Goal: Task Accomplishment & Management: Manage account settings

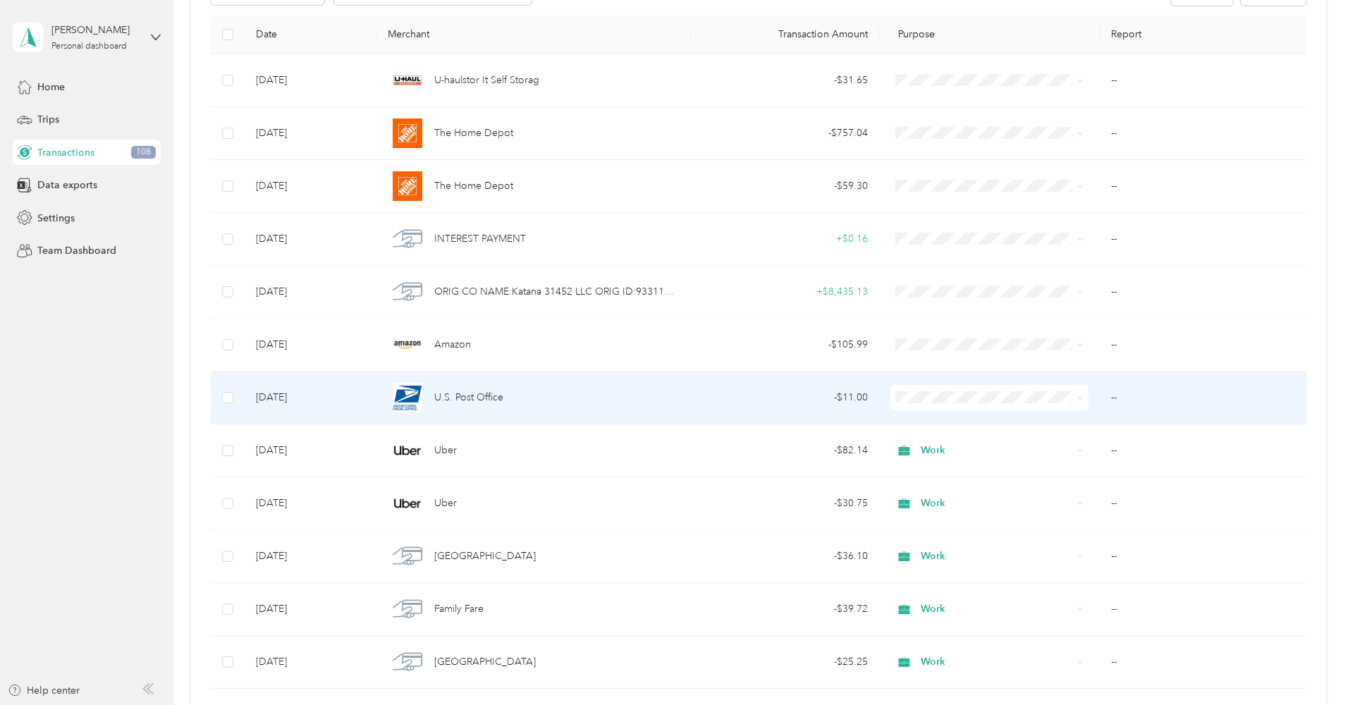
scroll to position [218, 0]
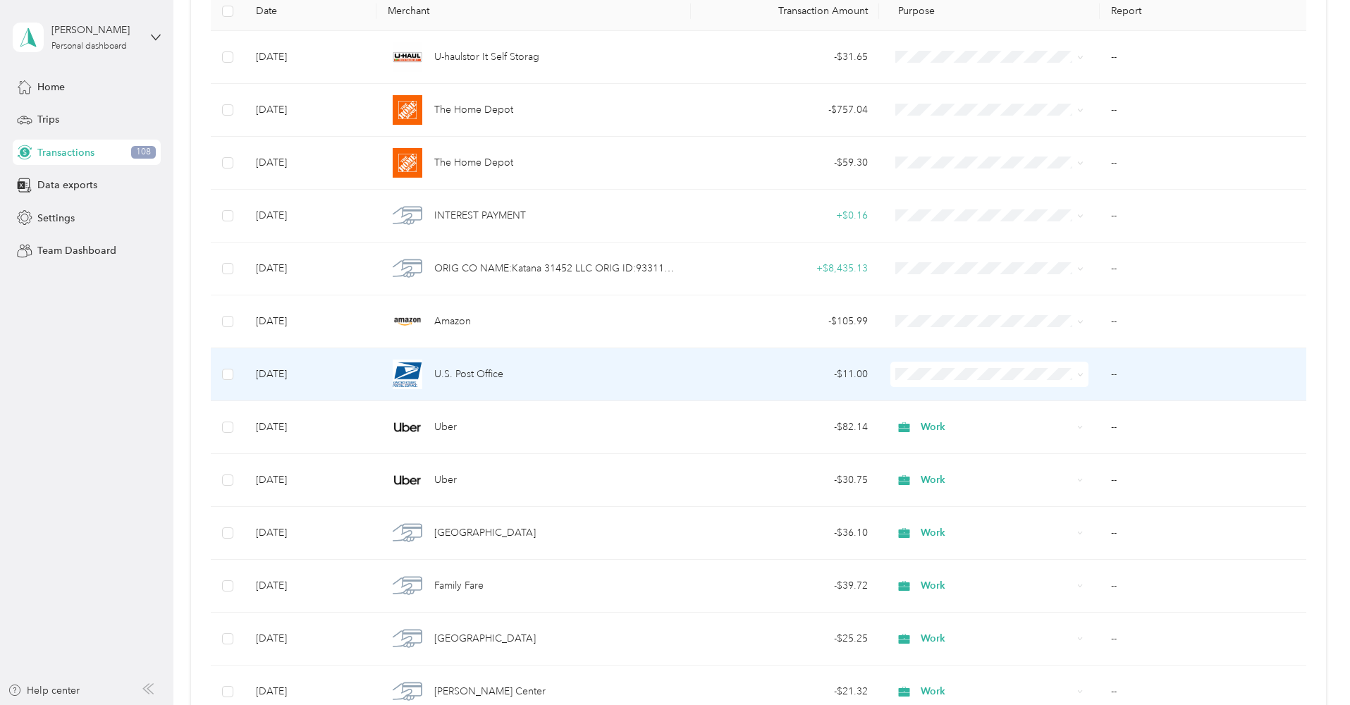
click at [733, 388] on td "- $11.00" at bounding box center [785, 374] width 189 height 53
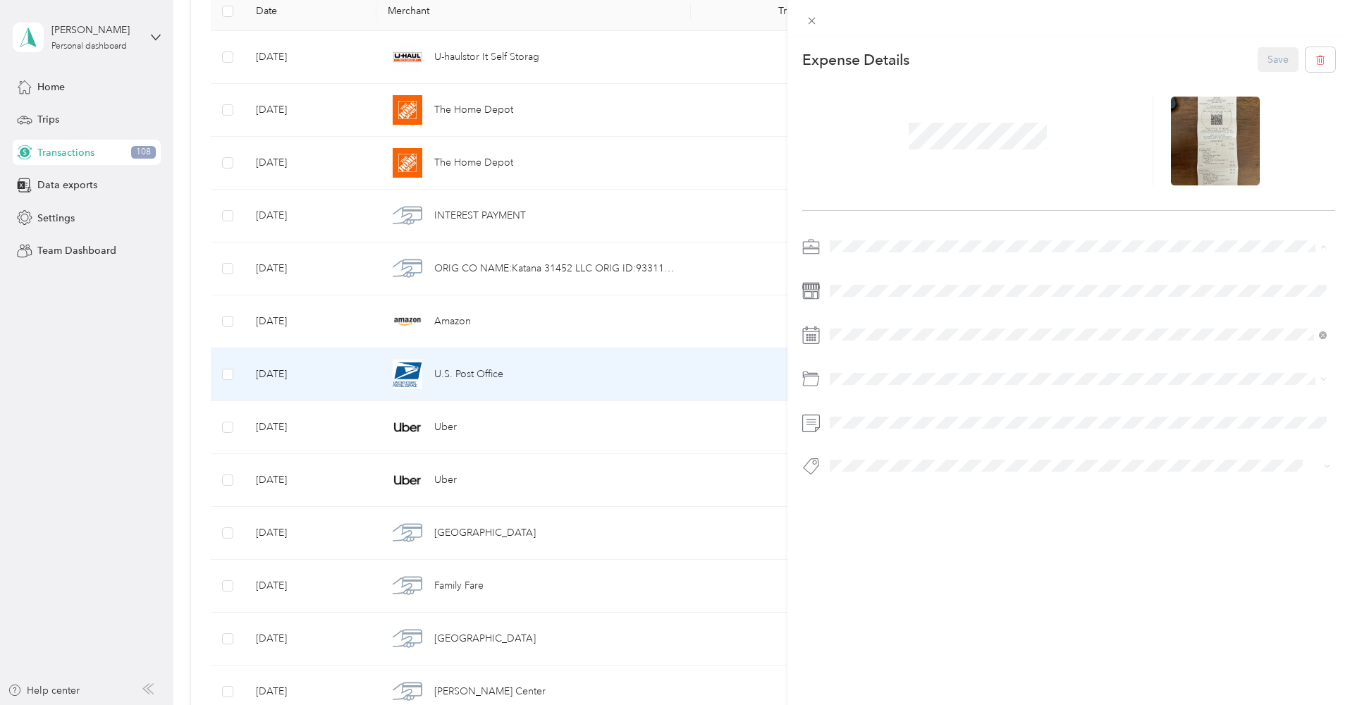
click at [872, 273] on div "Work" at bounding box center [1077, 271] width 487 height 15
click at [1264, 58] on button "Save" at bounding box center [1277, 59] width 41 height 25
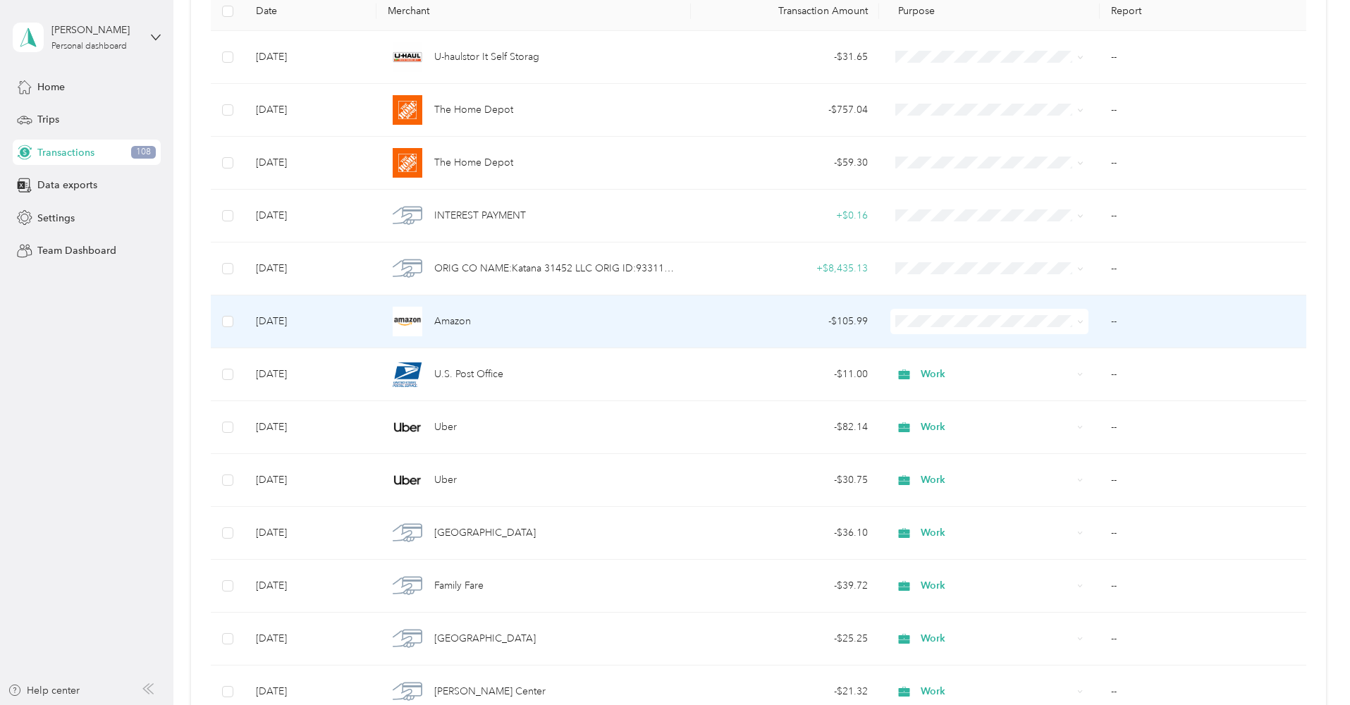
click at [722, 321] on div "- $105.99" at bounding box center [785, 322] width 166 height 16
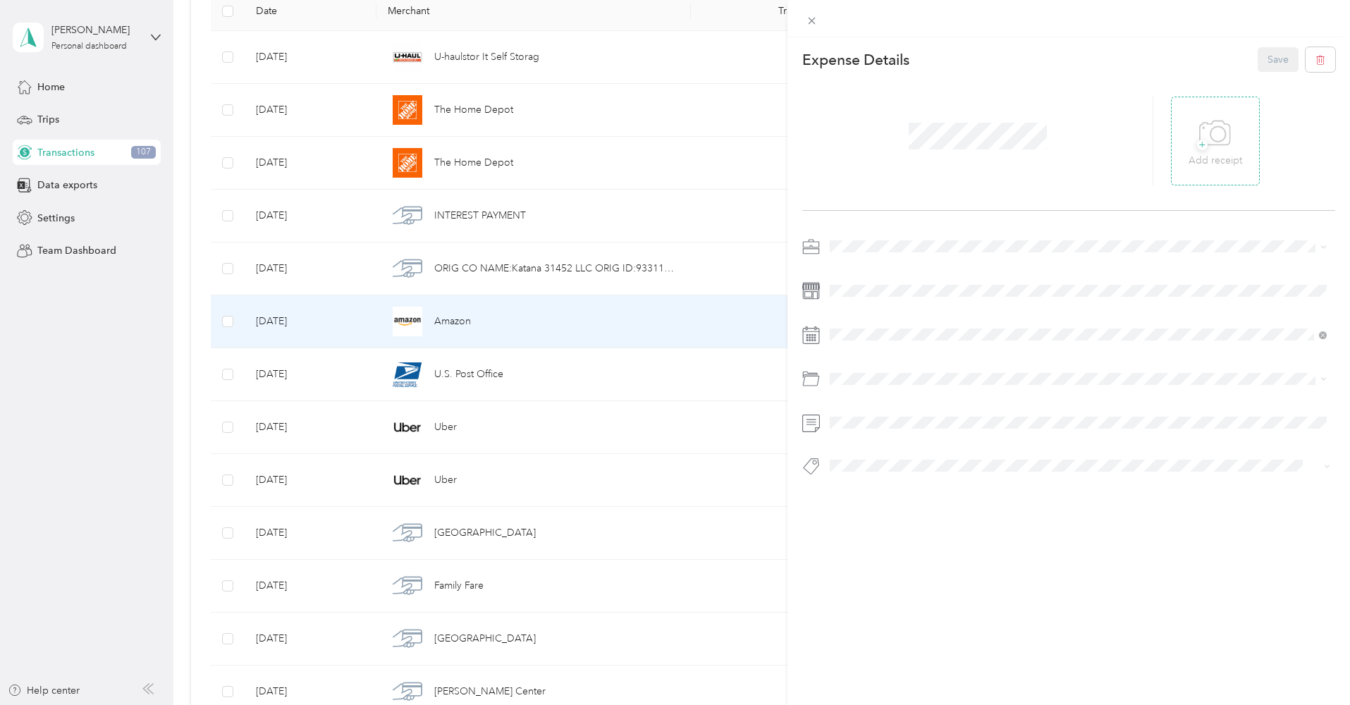
click at [1205, 147] on icon at bounding box center [1215, 133] width 32 height 39
click at [859, 266] on div "Work" at bounding box center [1077, 271] width 487 height 15
click at [863, 455] on span "Health & Fitness" at bounding box center [869, 460] width 71 height 12
click at [1270, 65] on button "Save" at bounding box center [1277, 59] width 41 height 25
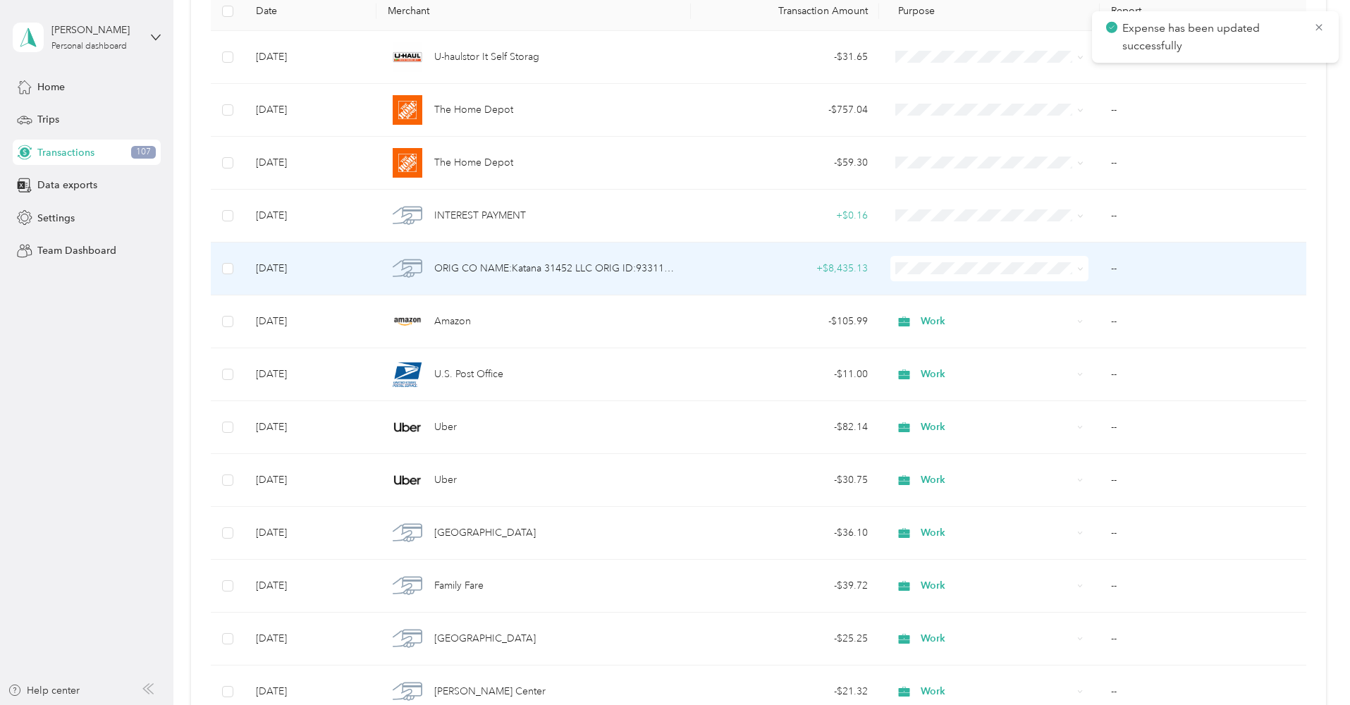
scroll to position [127, 0]
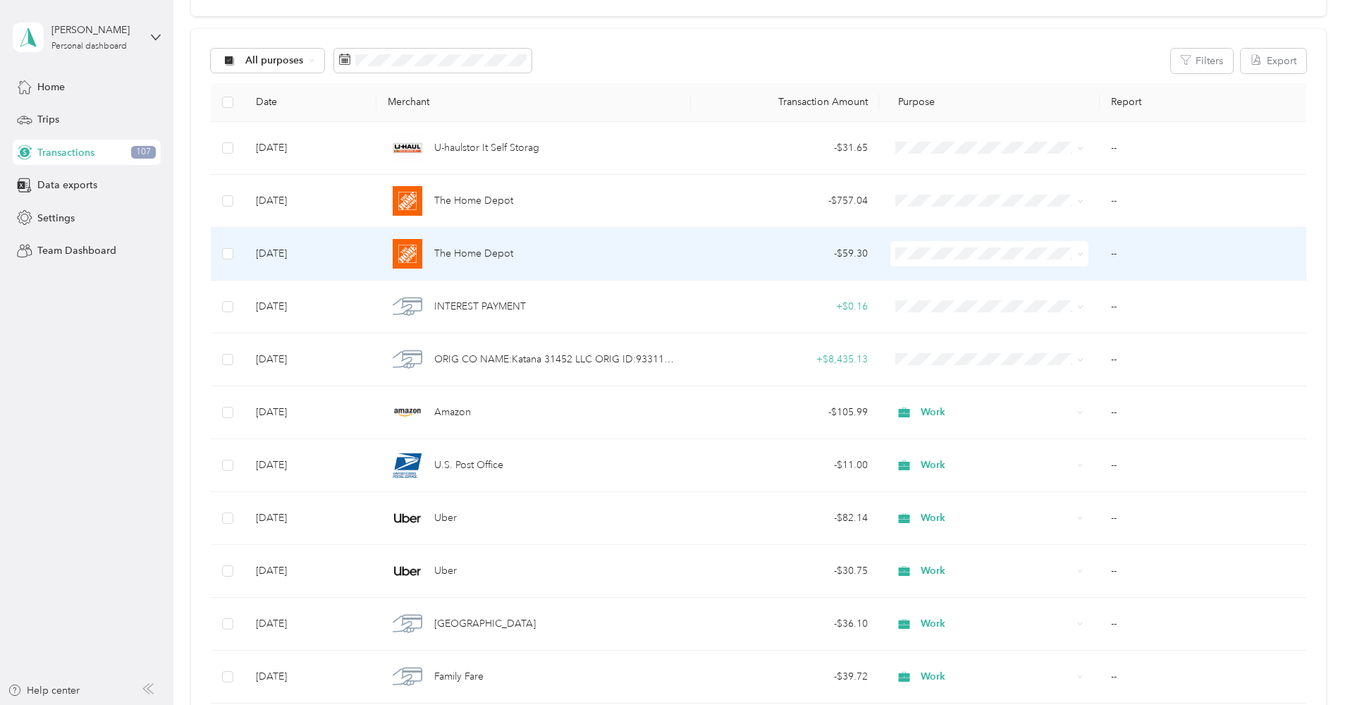
click at [664, 239] on div "The Home Depot" at bounding box center [534, 254] width 292 height 30
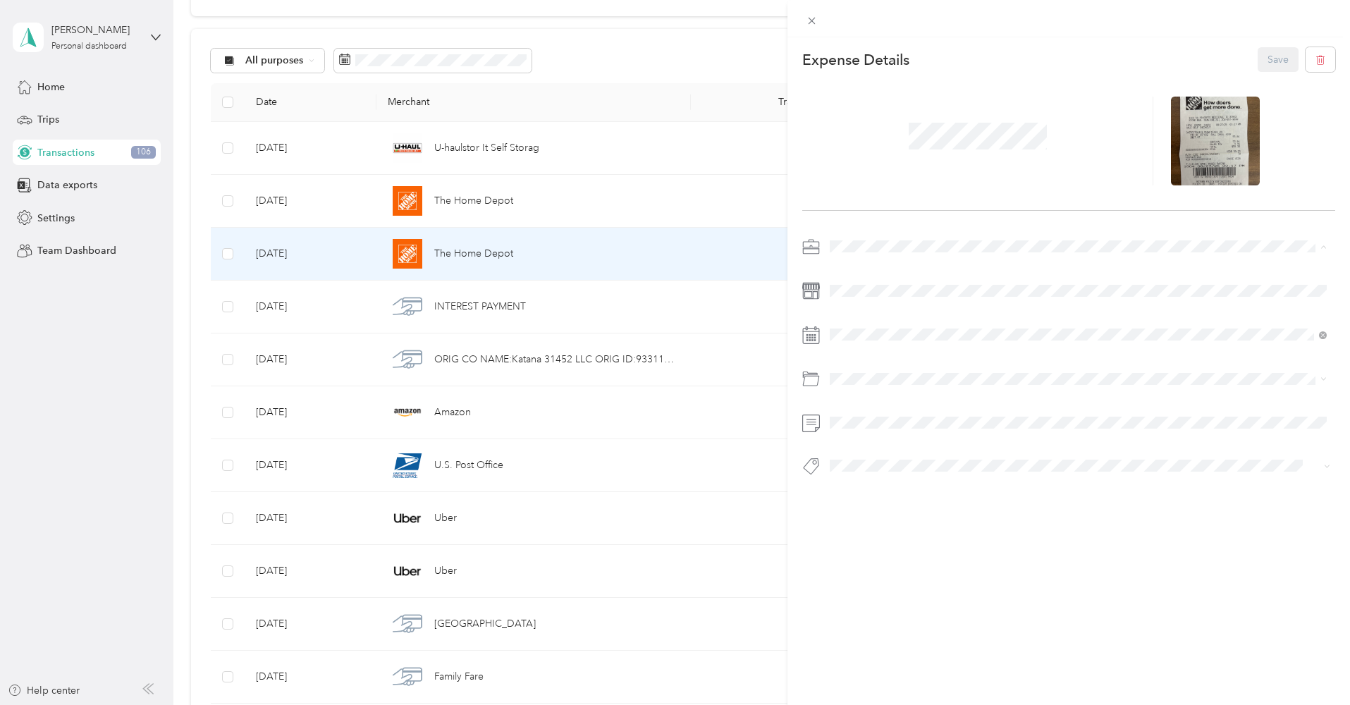
click at [855, 270] on span "Work" at bounding box center [846, 271] width 24 height 12
click at [1276, 55] on button "Save" at bounding box center [1277, 59] width 41 height 25
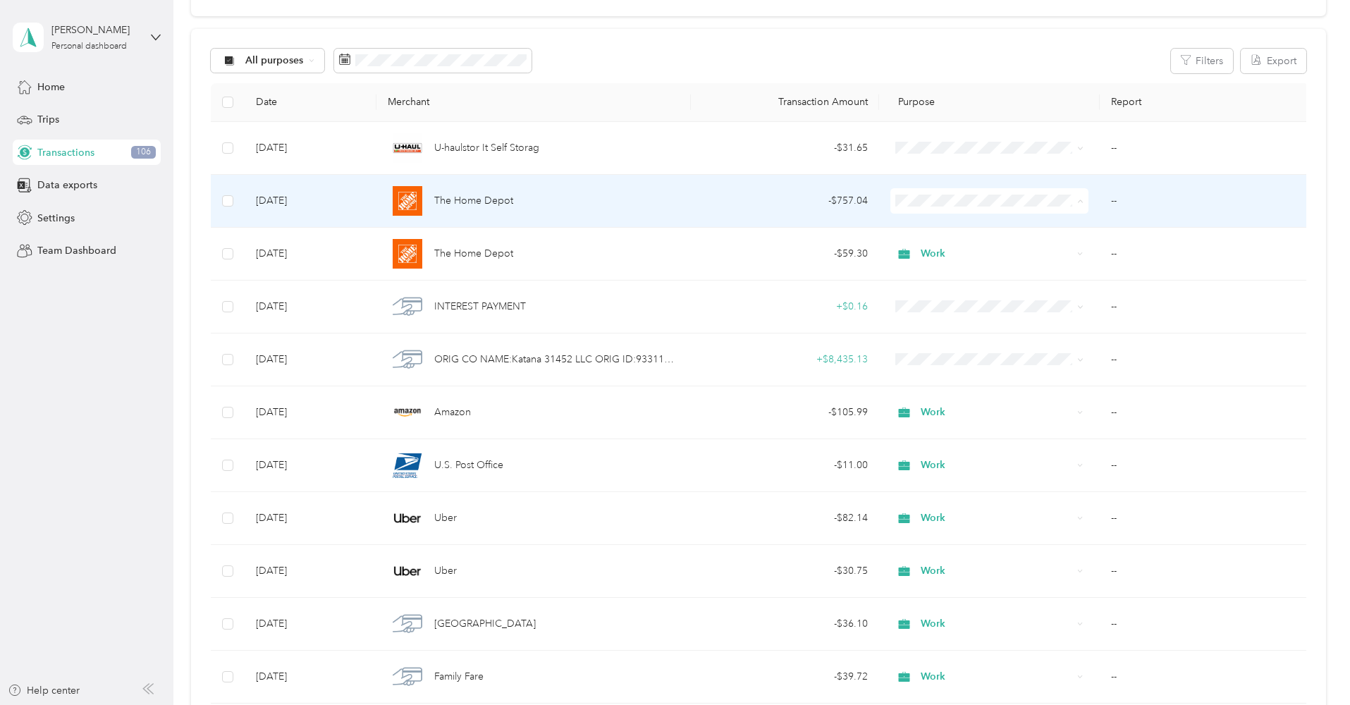
click at [668, 197] on div "The Home Depot" at bounding box center [534, 201] width 292 height 30
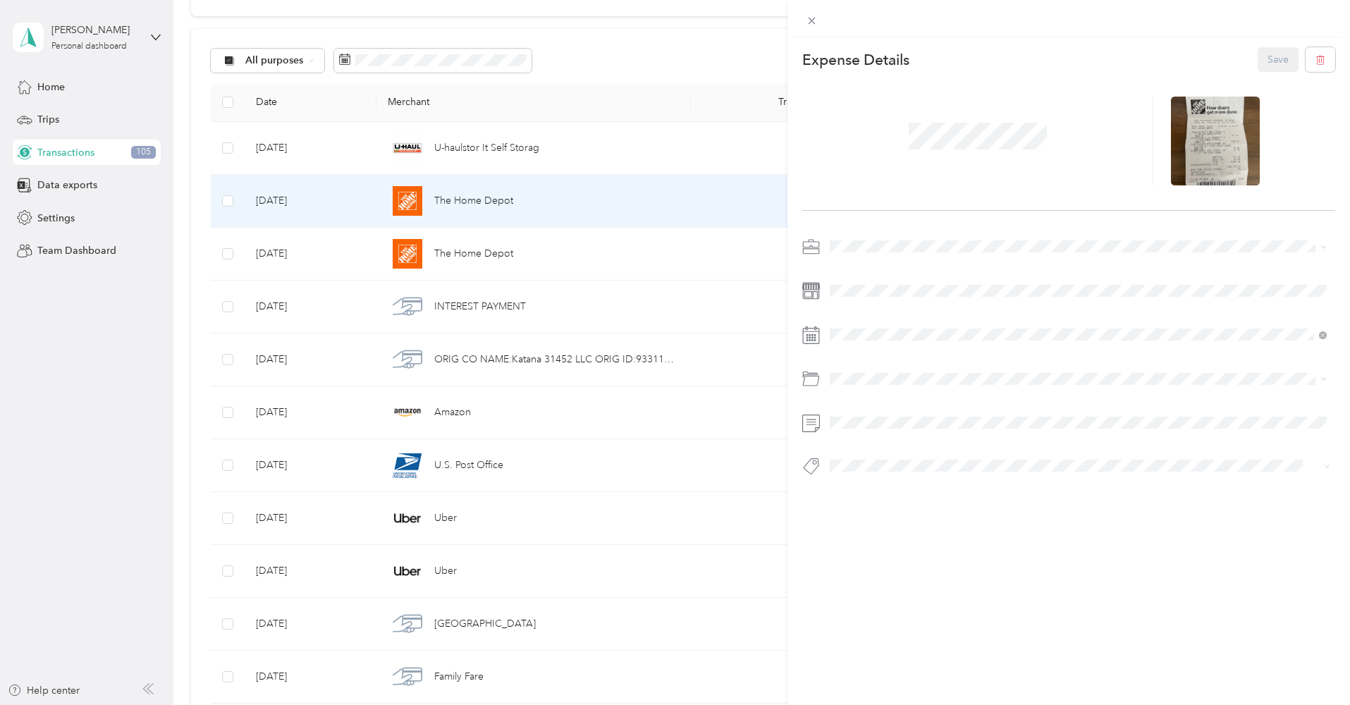
click at [863, 277] on li "Work" at bounding box center [1078, 271] width 507 height 25
click at [844, 385] on span at bounding box center [1080, 379] width 510 height 22
click at [872, 440] on li "Supplies" at bounding box center [1078, 435] width 507 height 25
click at [1267, 58] on button "Save" at bounding box center [1277, 59] width 41 height 25
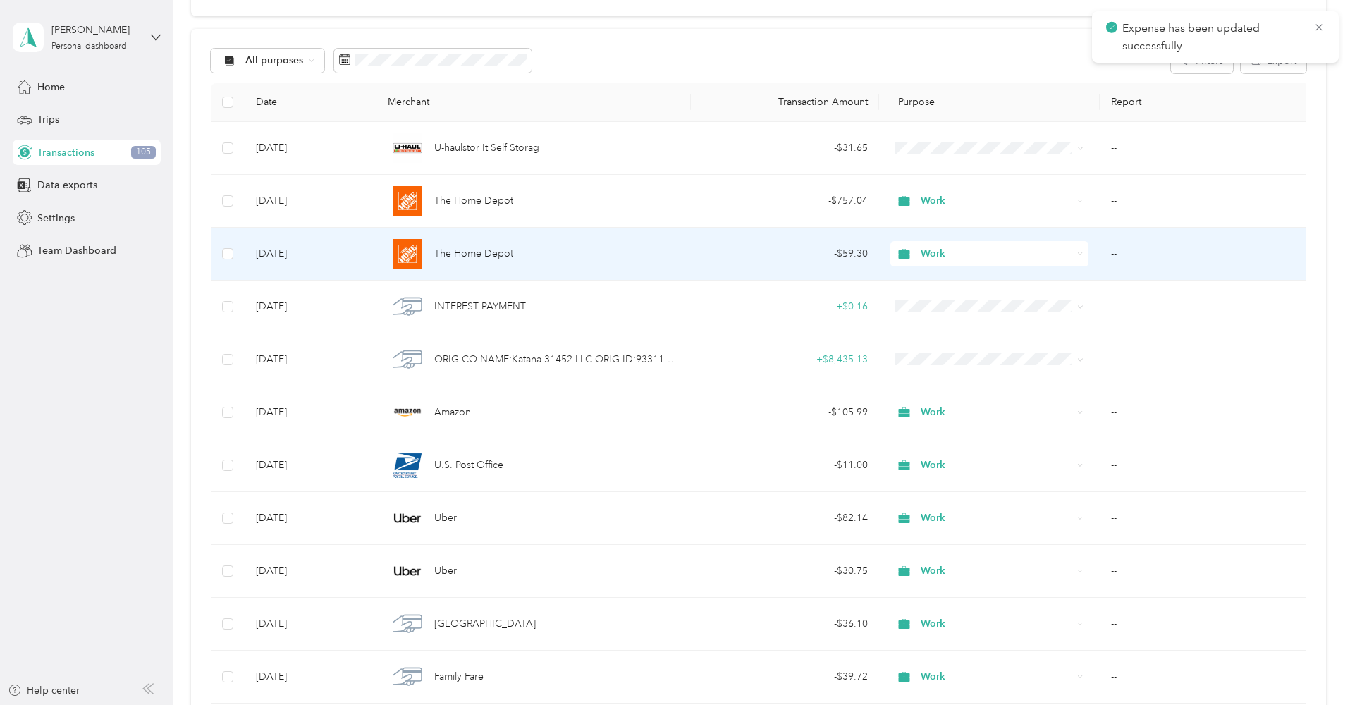
click at [714, 249] on div "- $59.30" at bounding box center [785, 254] width 166 height 16
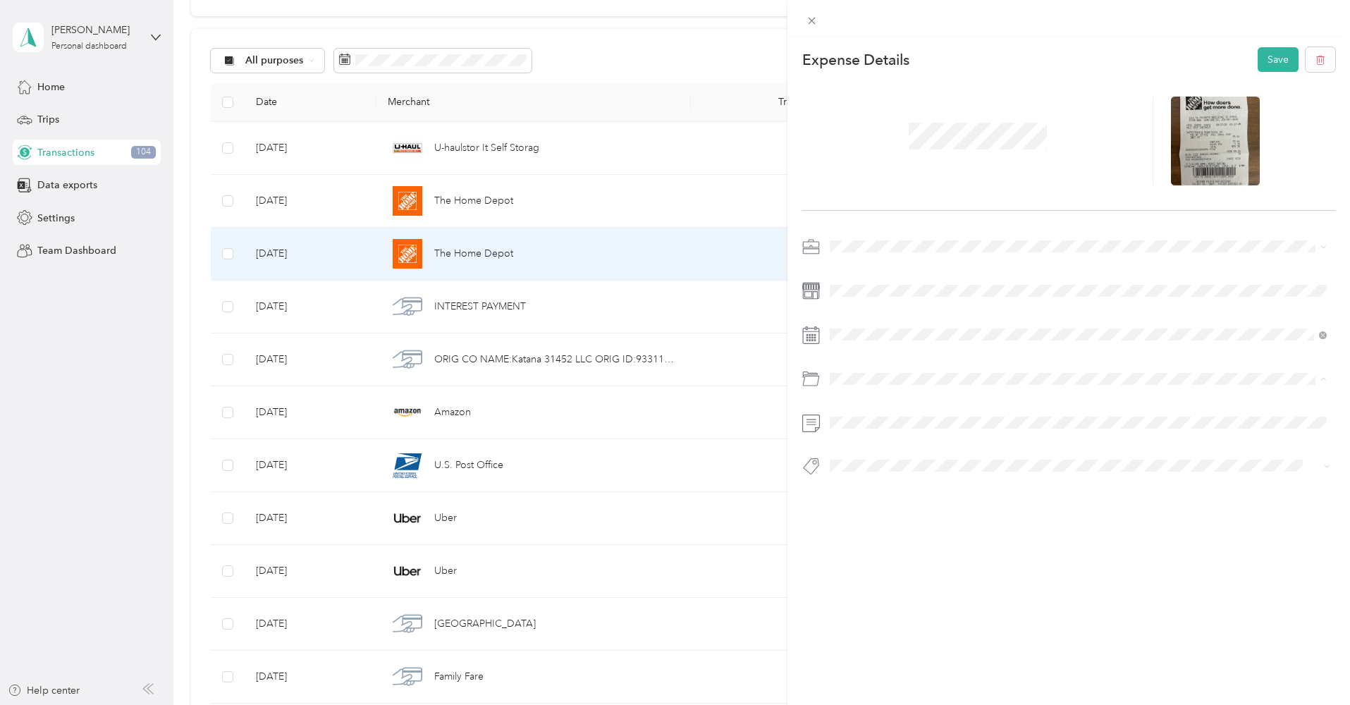
click at [852, 445] on li "Supplies" at bounding box center [1078, 435] width 507 height 25
click at [1280, 58] on button "Save" at bounding box center [1277, 59] width 41 height 25
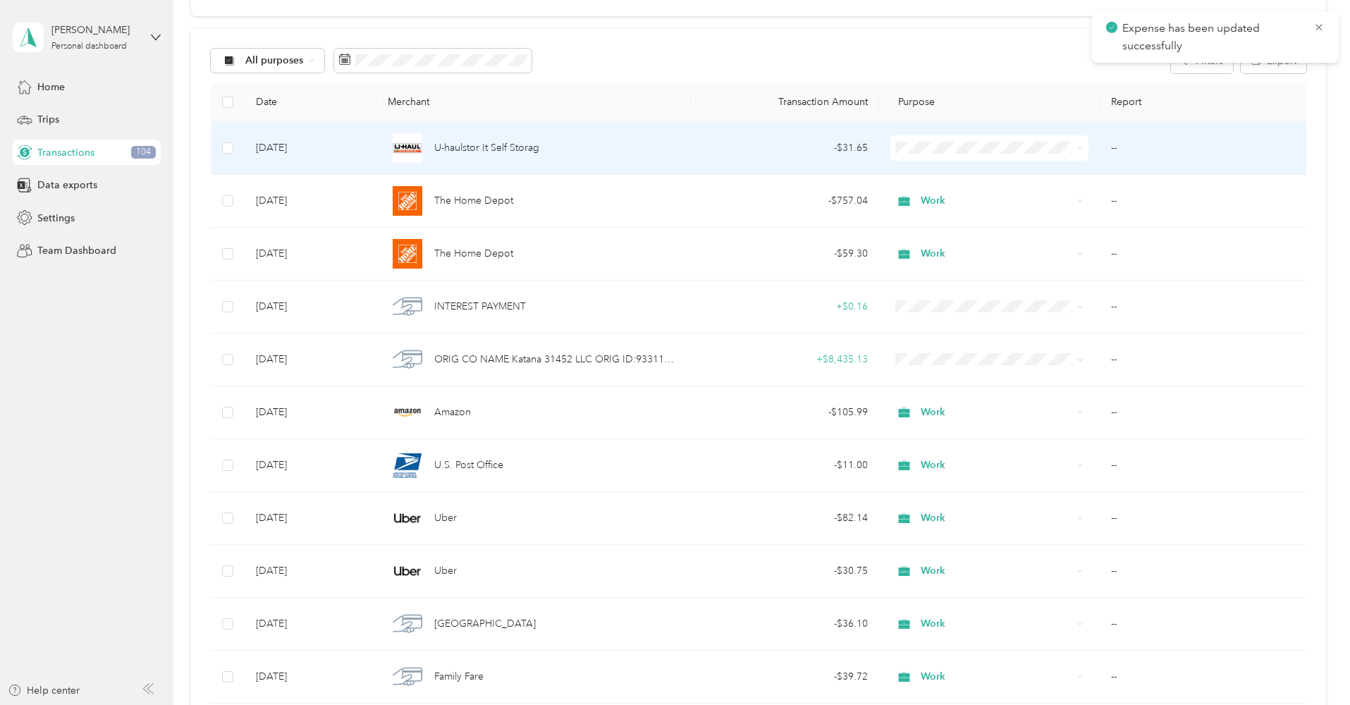
scroll to position [75, 0]
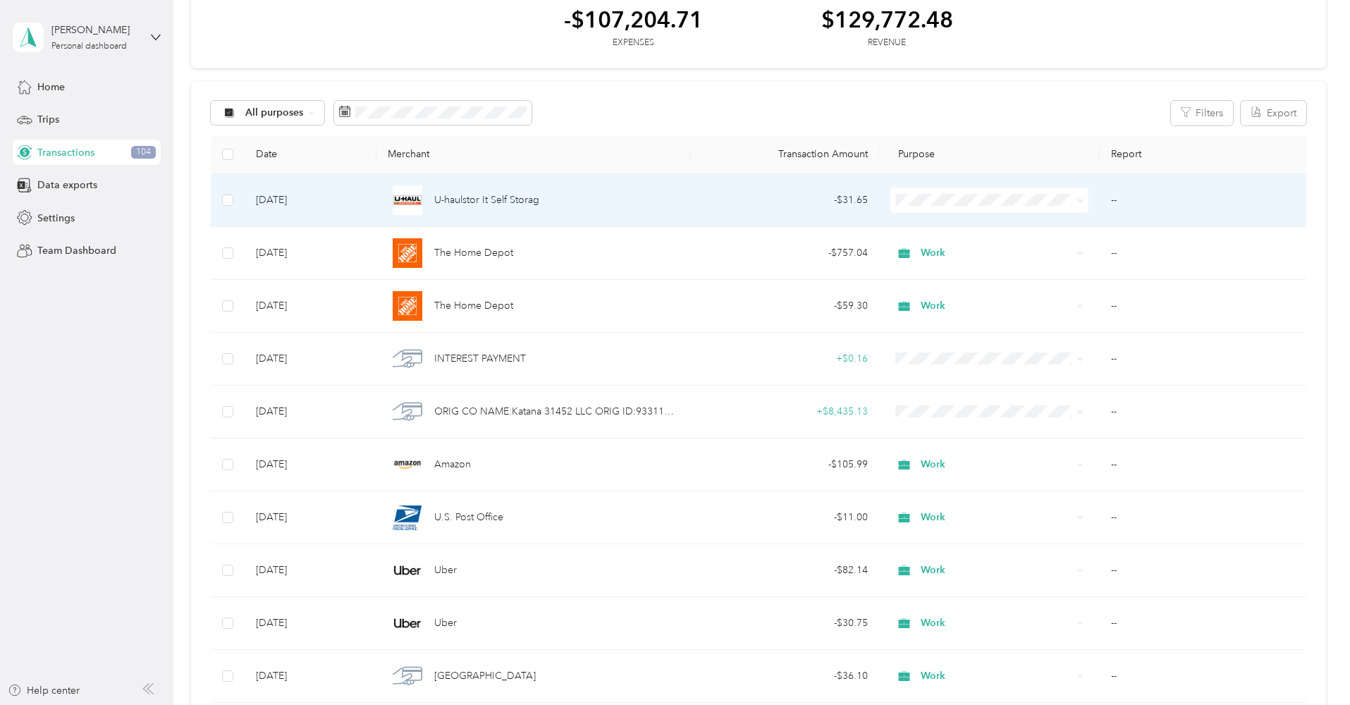
click at [681, 202] on td "U-haulstor It Self Storag" at bounding box center [533, 200] width 314 height 53
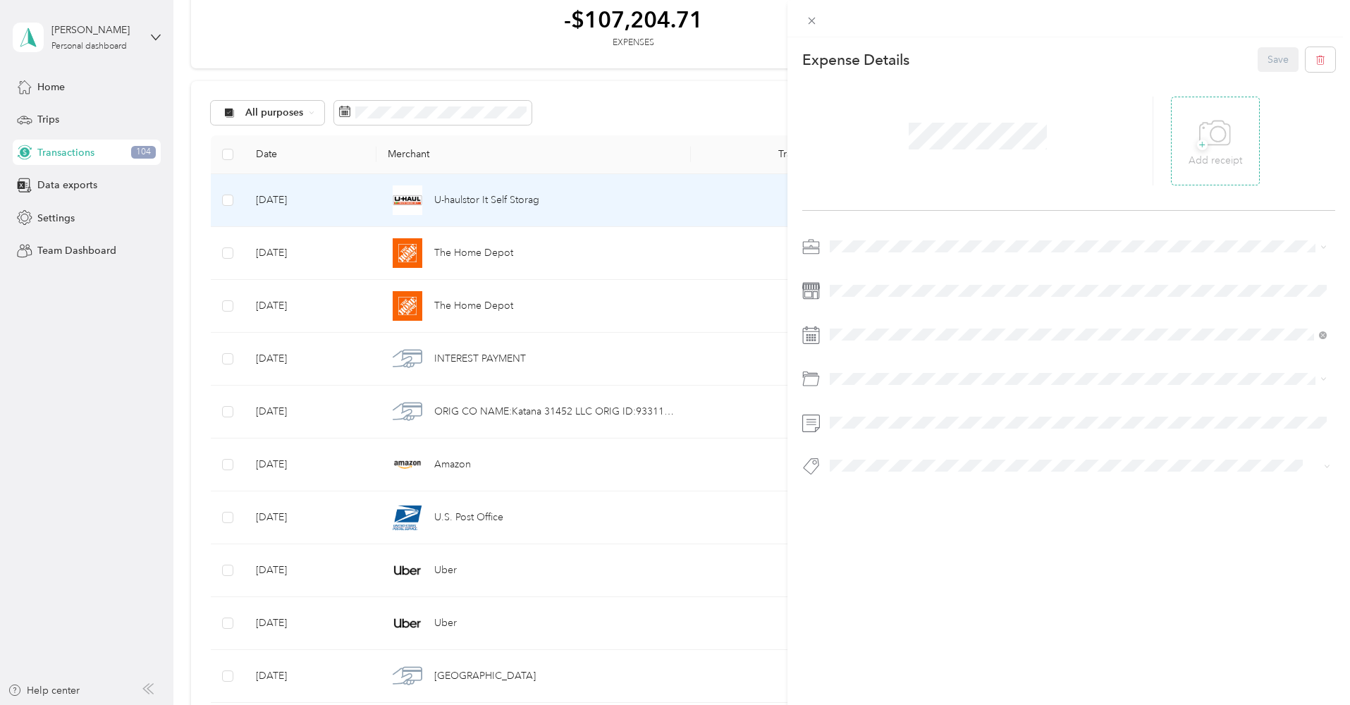
click at [1197, 140] on span "+" at bounding box center [1202, 145] width 11 height 11
click at [872, 266] on div "Work" at bounding box center [1077, 271] width 487 height 15
drag, startPoint x: 1275, startPoint y: 65, endPoint x: 1274, endPoint y: 75, distance: 9.9
click at [1275, 75] on div "Expense Details Save" at bounding box center [1068, 286] width 562 height 498
click at [1274, 53] on button "Save" at bounding box center [1277, 59] width 41 height 25
